Goal: Task Accomplishment & Management: Use online tool/utility

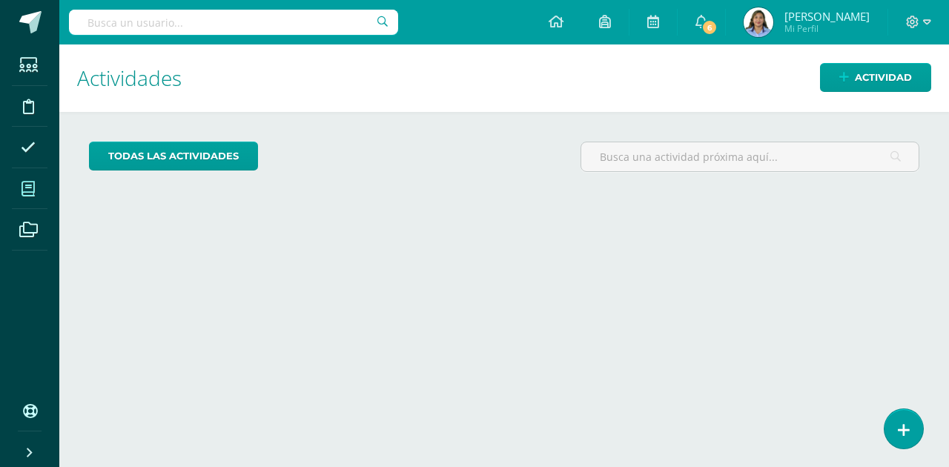
click at [36, 185] on span at bounding box center [28, 188] width 33 height 33
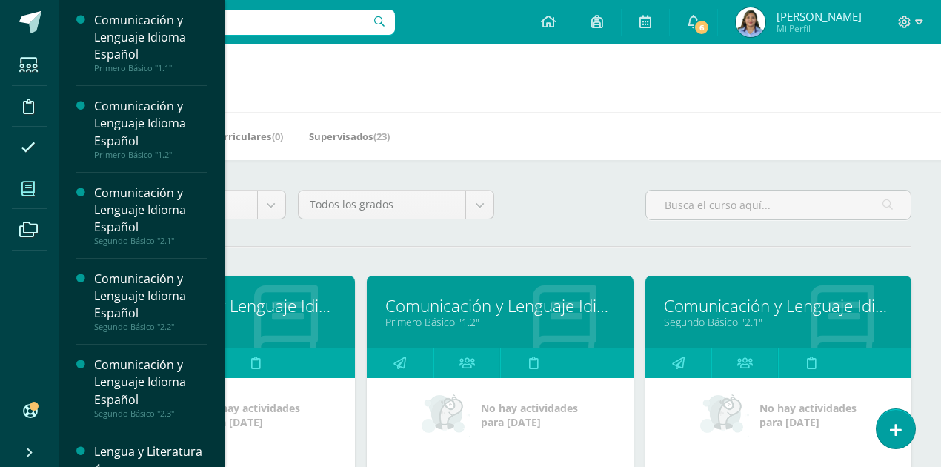
click at [250, 304] on link "Comunicación y Lenguaje Idioma Español" at bounding box center [221, 305] width 229 height 23
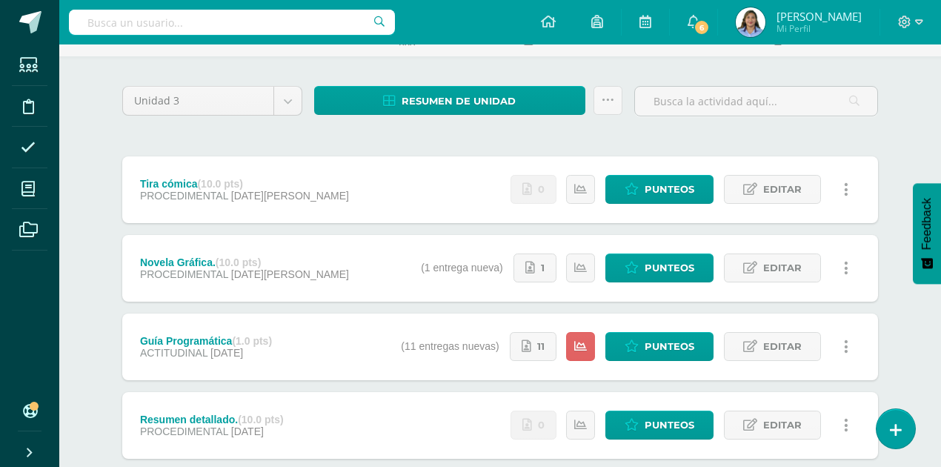
scroll to position [148, 0]
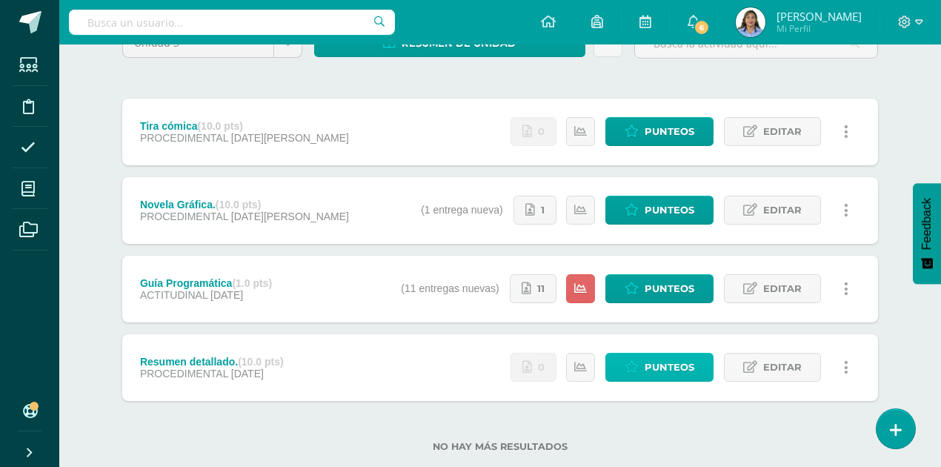
click at [668, 365] on span "Punteos" at bounding box center [670, 366] width 50 height 27
click at [668, 366] on span "Punteos" at bounding box center [670, 366] width 50 height 27
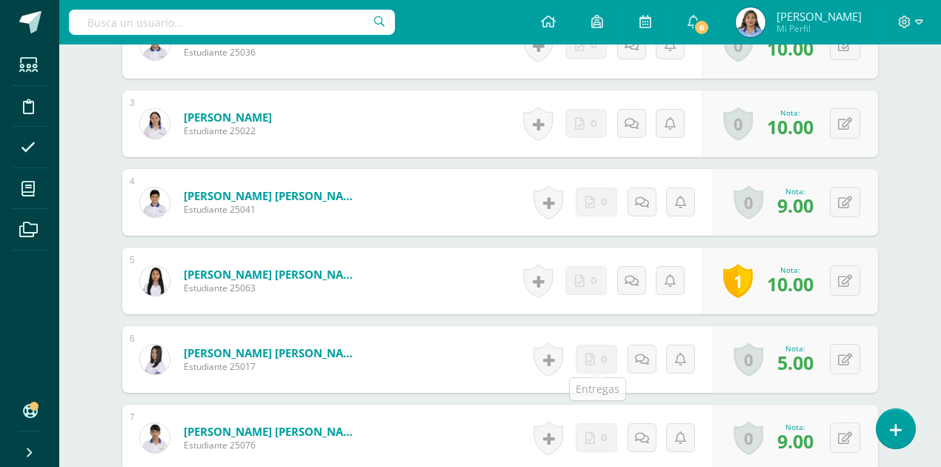
scroll to position [597, 0]
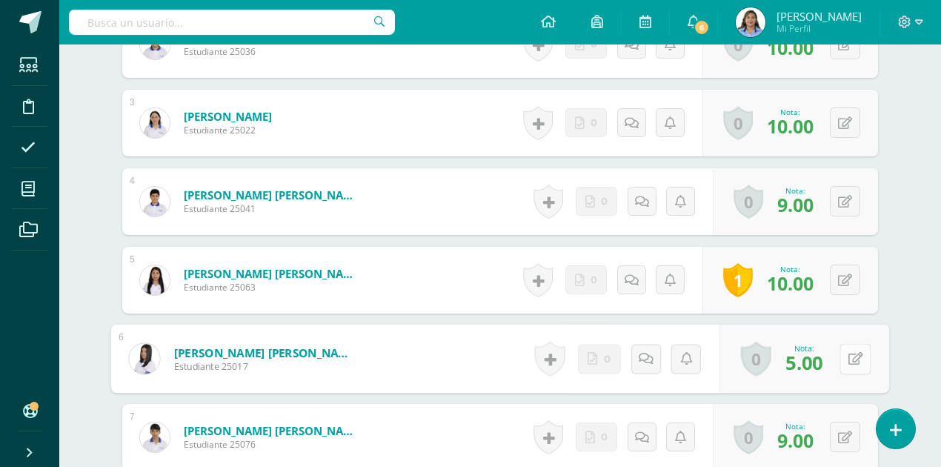
click at [850, 362] on button at bounding box center [855, 358] width 31 height 31
click at [770, 357] on input "5.00" at bounding box center [753, 363] width 59 height 30
type input "10"
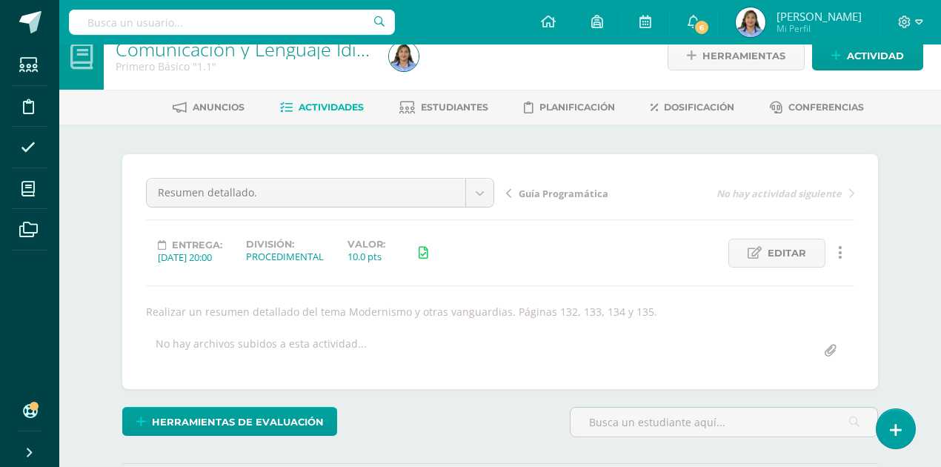
scroll to position [0, 0]
